Goal: Task Accomplishment & Management: Use online tool/utility

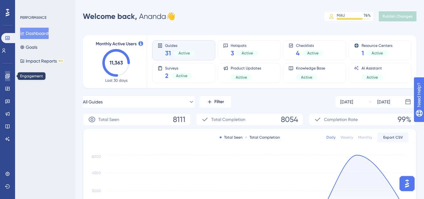
click at [7, 77] on icon at bounding box center [7, 75] width 5 height 5
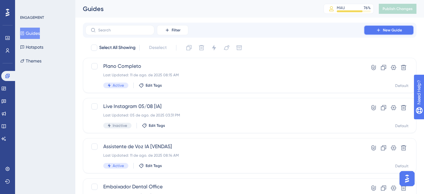
click at [390, 27] on button "New Guide" at bounding box center [389, 30] width 50 height 10
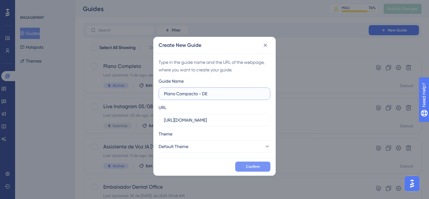
type input "Plano Compacto - DE"
click at [261, 164] on button "Confirm" at bounding box center [252, 166] width 35 height 10
